Goal: Find specific page/section: Find specific page/section

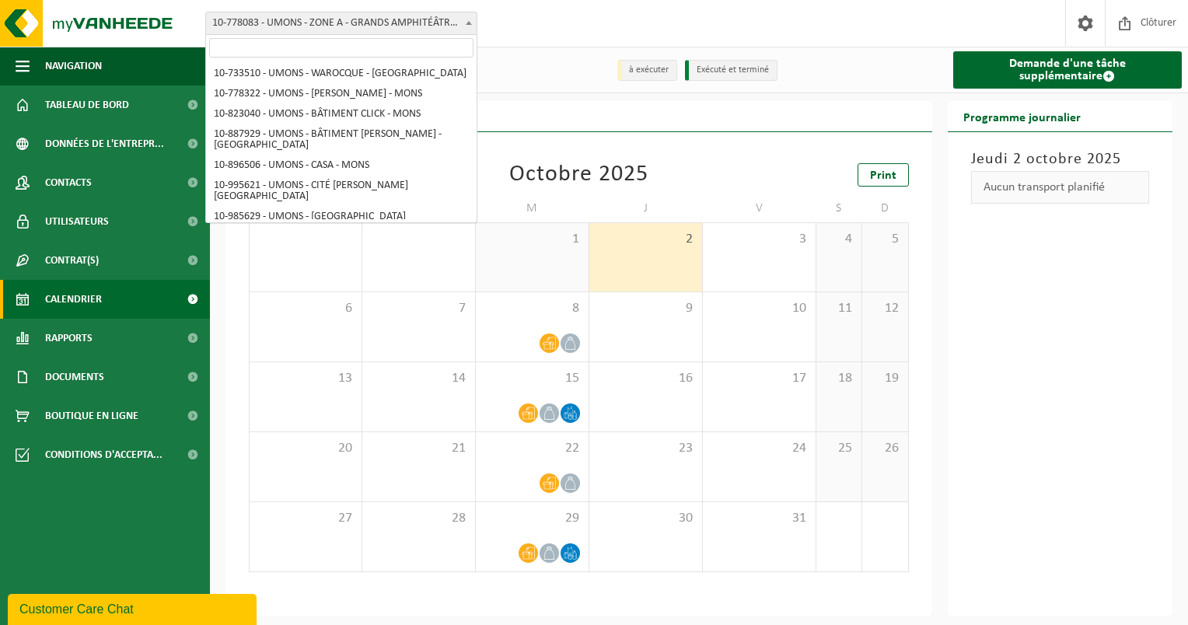
click at [466, 31] on span at bounding box center [469, 22] width 16 height 20
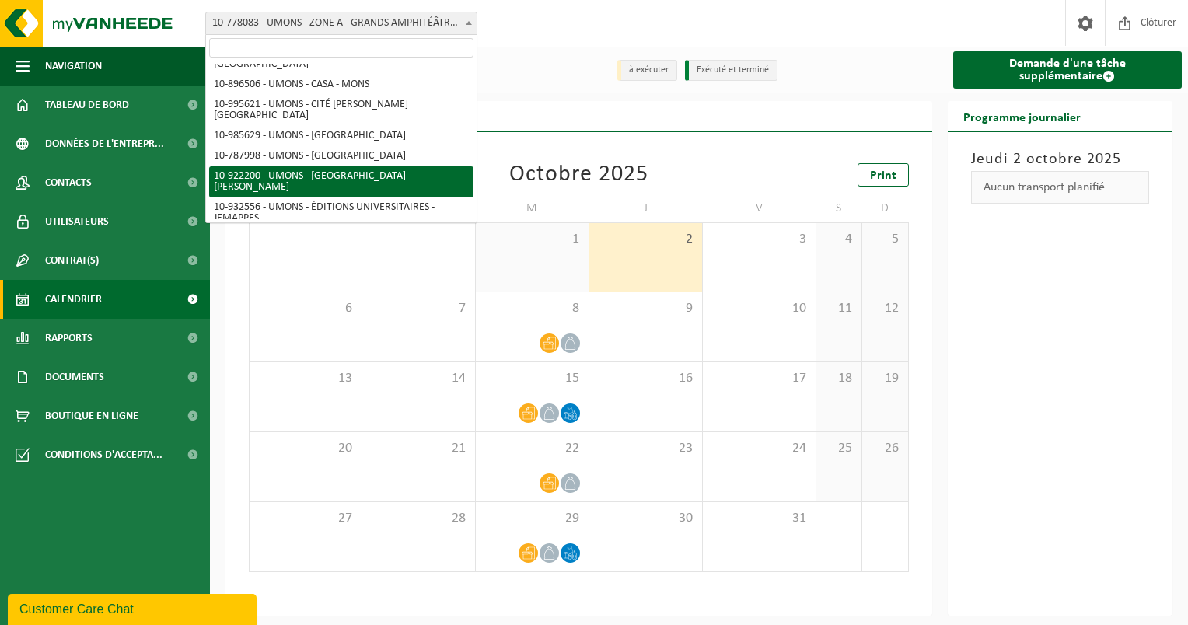
scroll to position [159, 0]
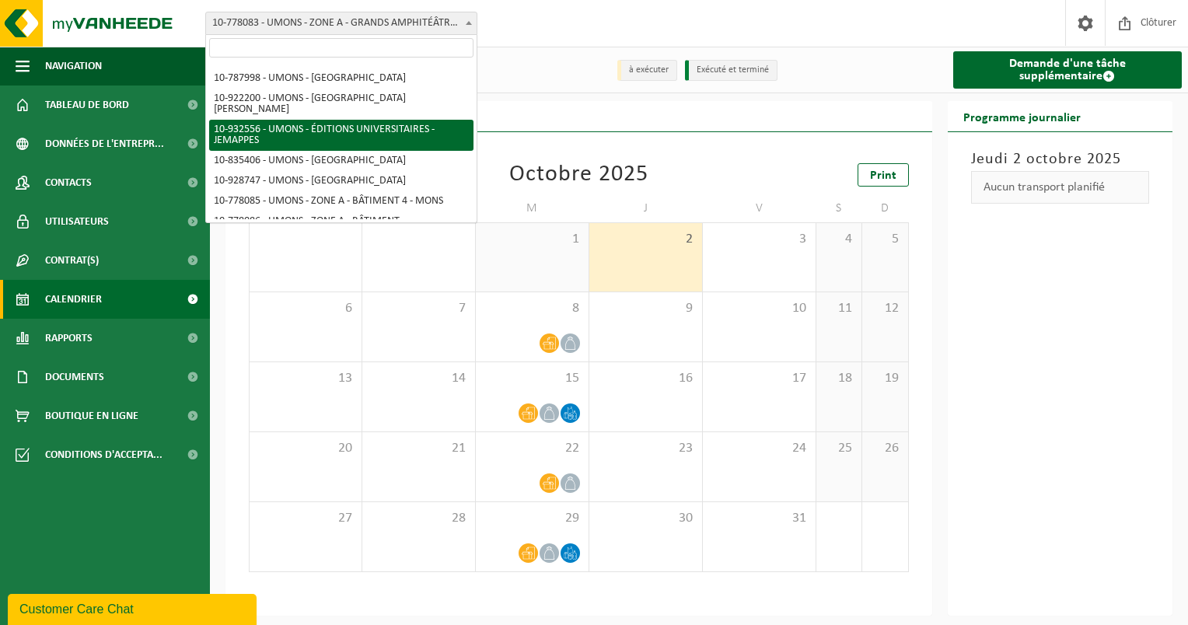
select select "135214"
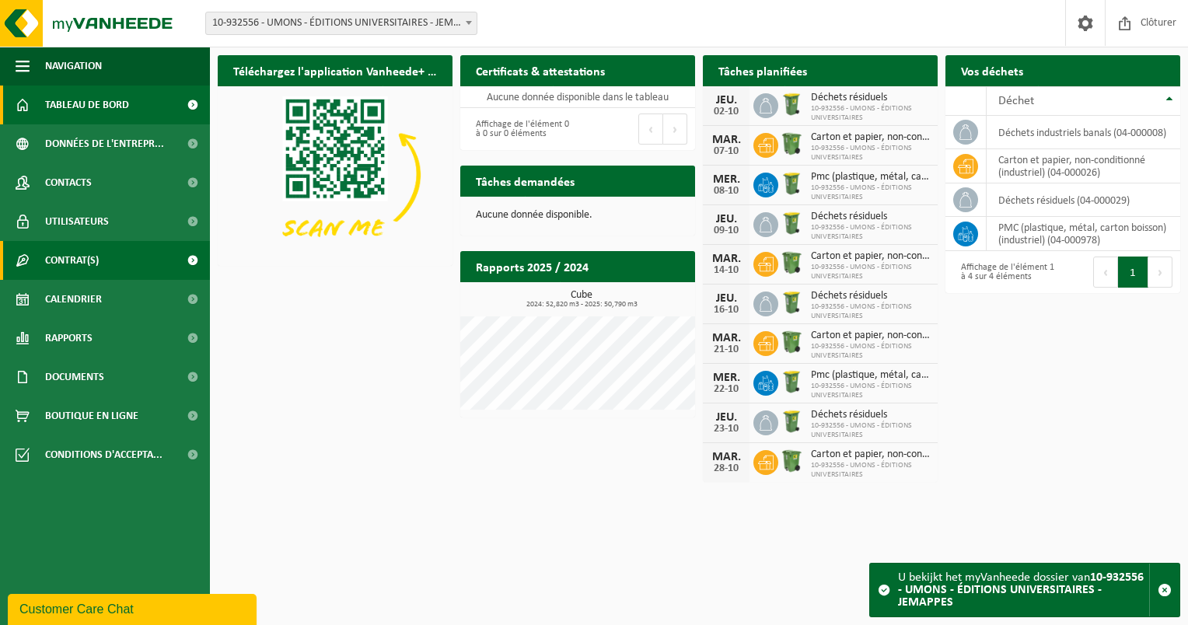
click at [82, 264] on span "Contrat(s)" at bounding box center [72, 260] width 54 height 39
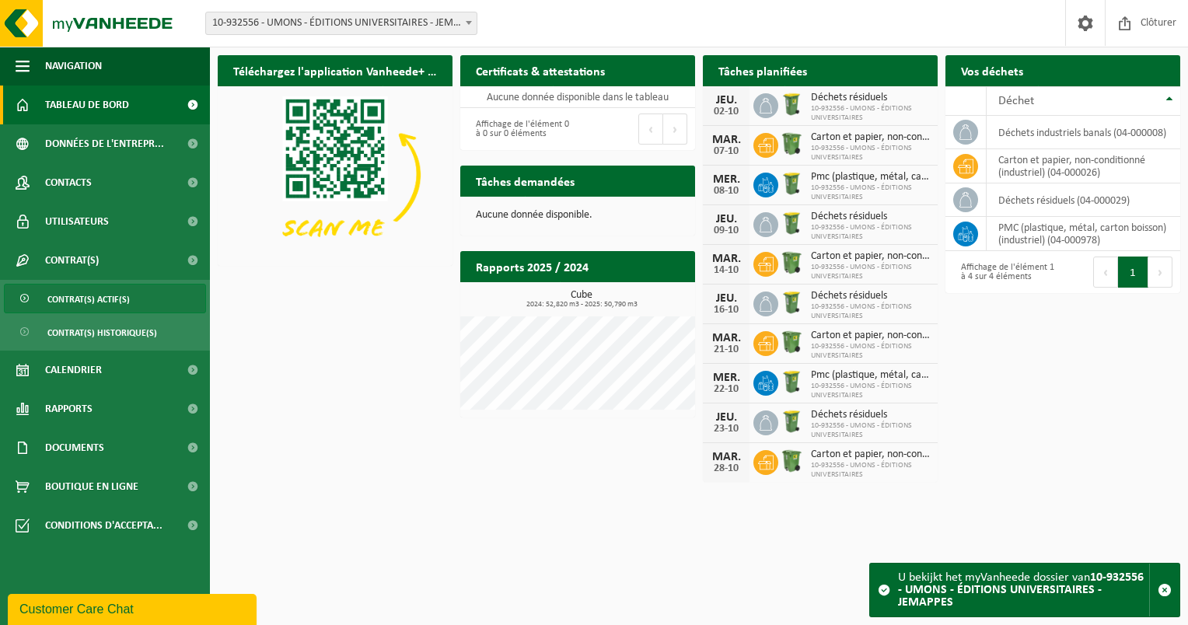
click at [101, 298] on span "Contrat(s) actif(s)" at bounding box center [88, 300] width 82 height 30
